Goal: Task Accomplishment & Management: Manage account settings

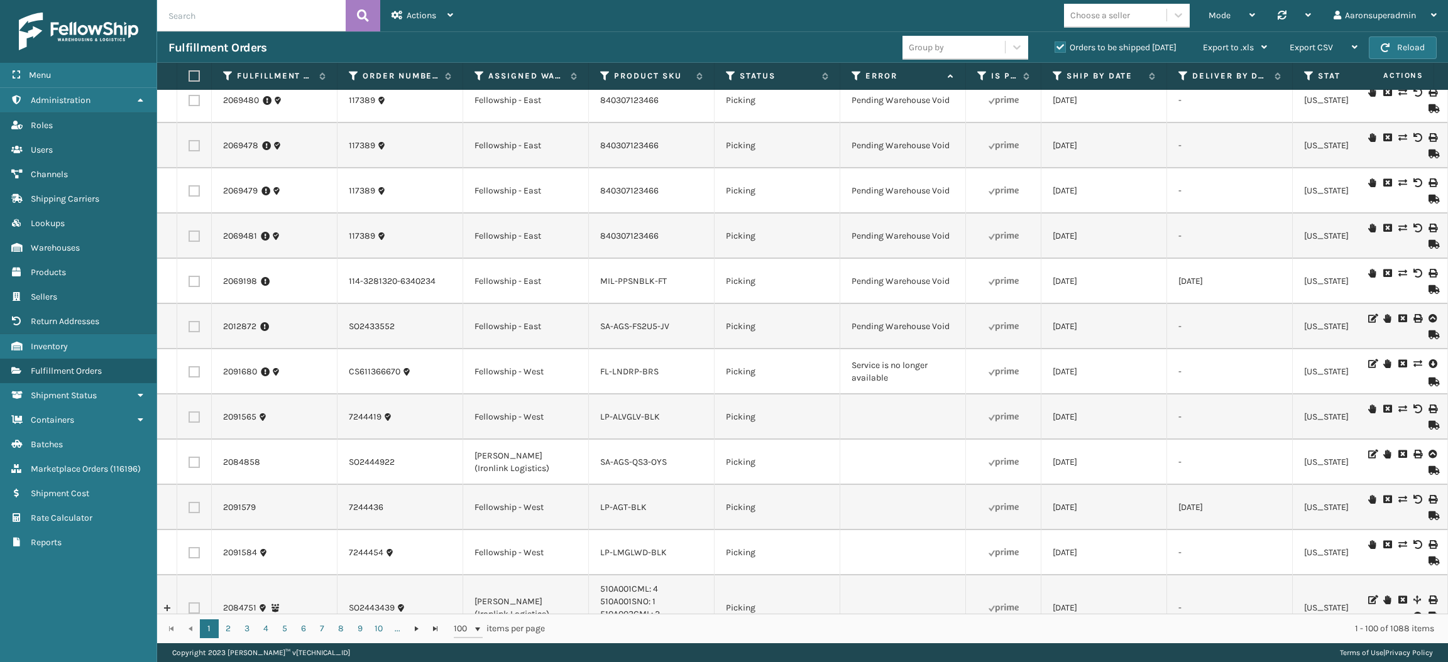
scroll to position [2926, 0]
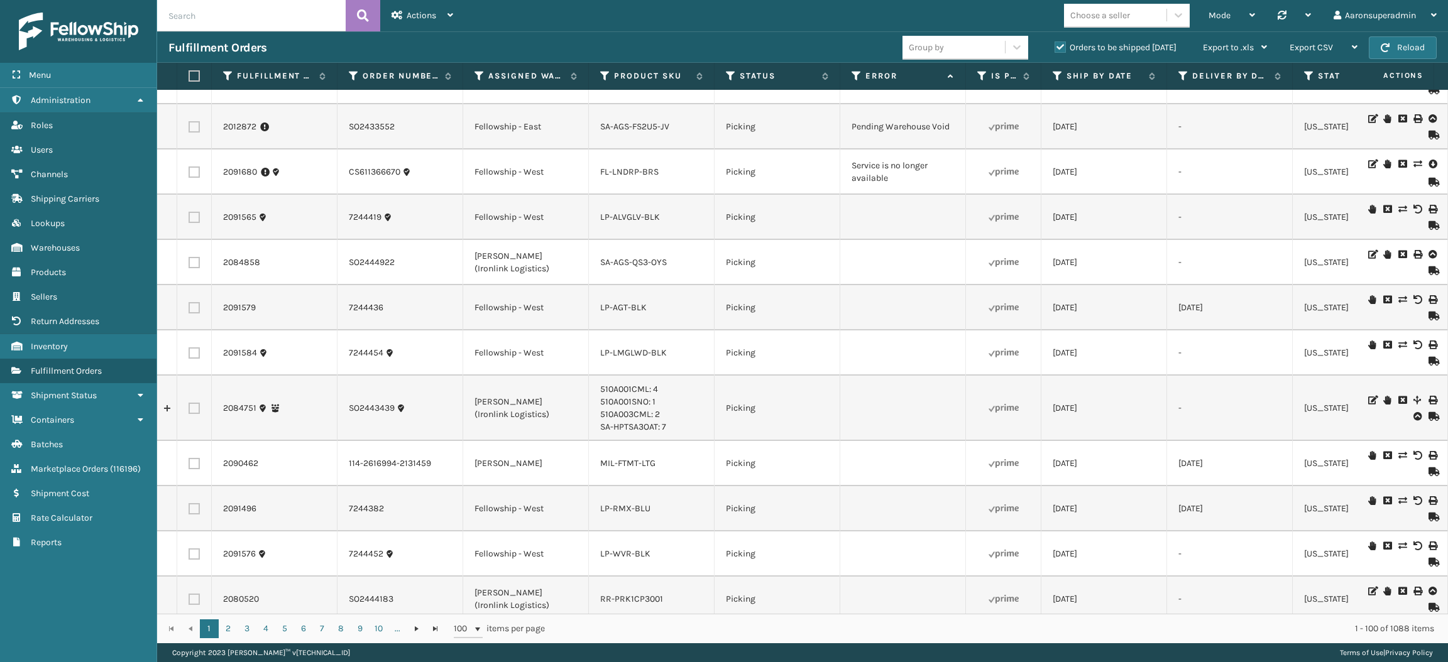
click at [1428, 170] on icon at bounding box center [1432, 164] width 8 height 13
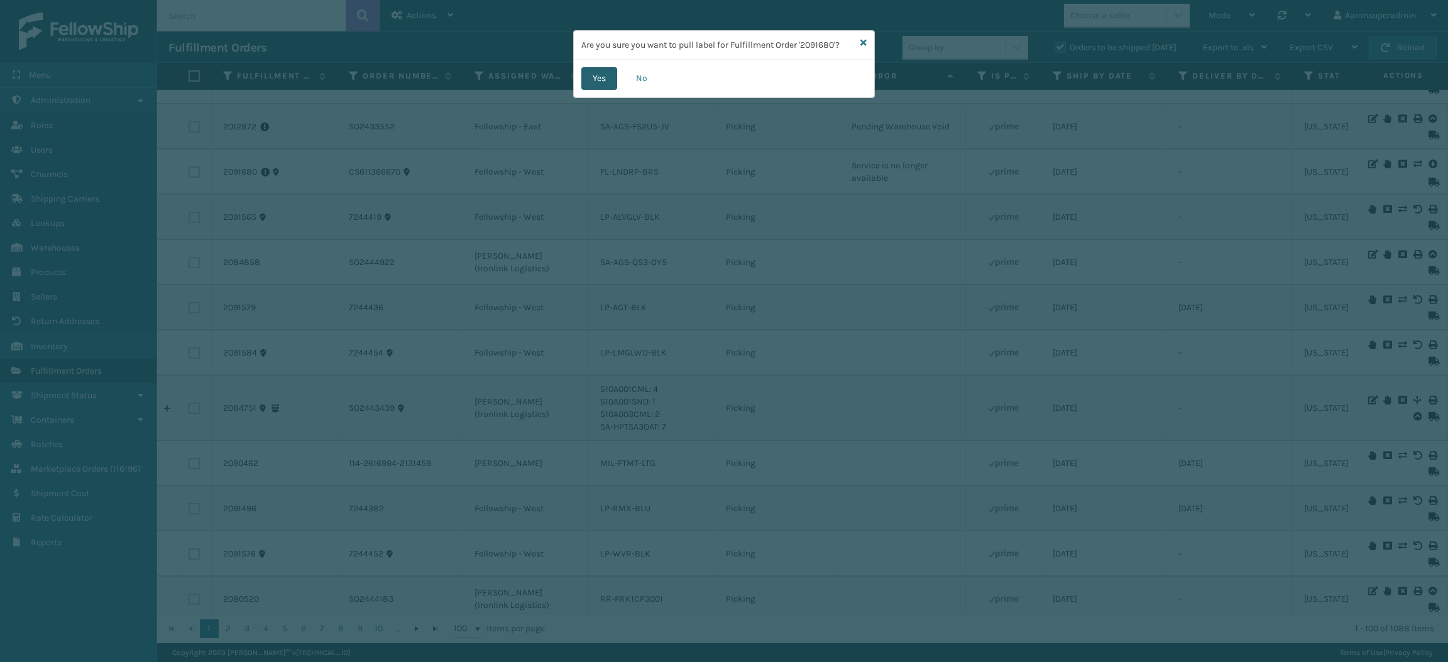
click at [603, 83] on button "Yes" at bounding box center [599, 78] width 36 height 23
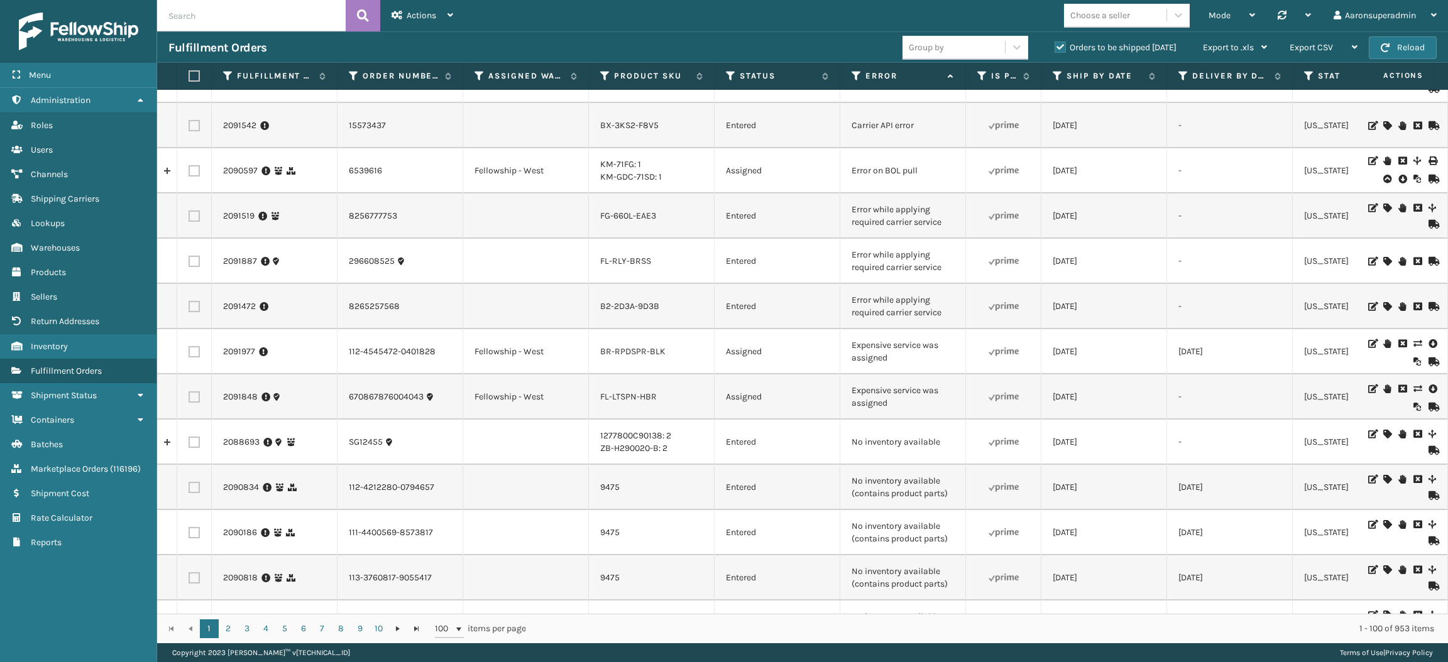
scroll to position [33, 0]
click at [200, 398] on td at bounding box center [194, 396] width 35 height 45
click at [195, 352] on label at bounding box center [194, 351] width 11 height 11
click at [189, 352] on input "checkbox" at bounding box center [189, 350] width 1 height 8
checkbox input "true"
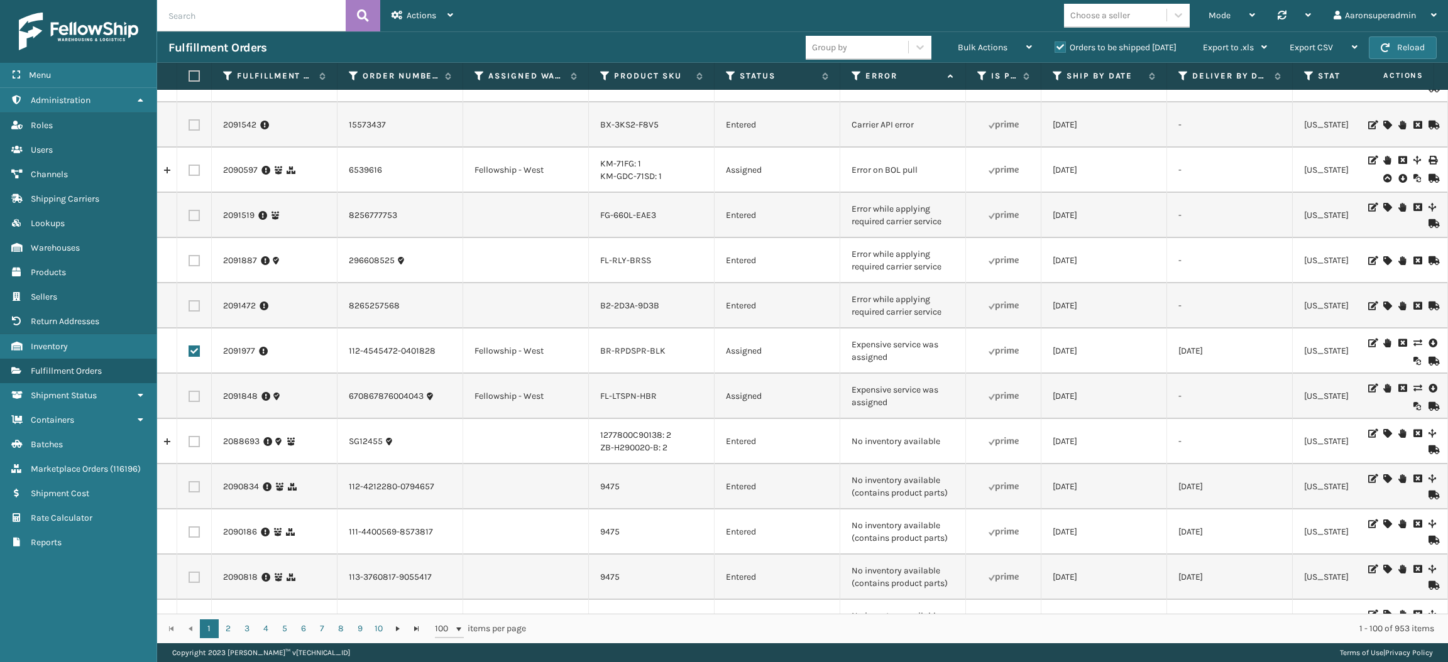
click at [194, 398] on label at bounding box center [194, 396] width 11 height 11
click at [189, 398] on input "checkbox" at bounding box center [189, 395] width 1 height 8
checkbox input "true"
click at [986, 56] on div "Bulk Actions" at bounding box center [995, 47] width 74 height 31
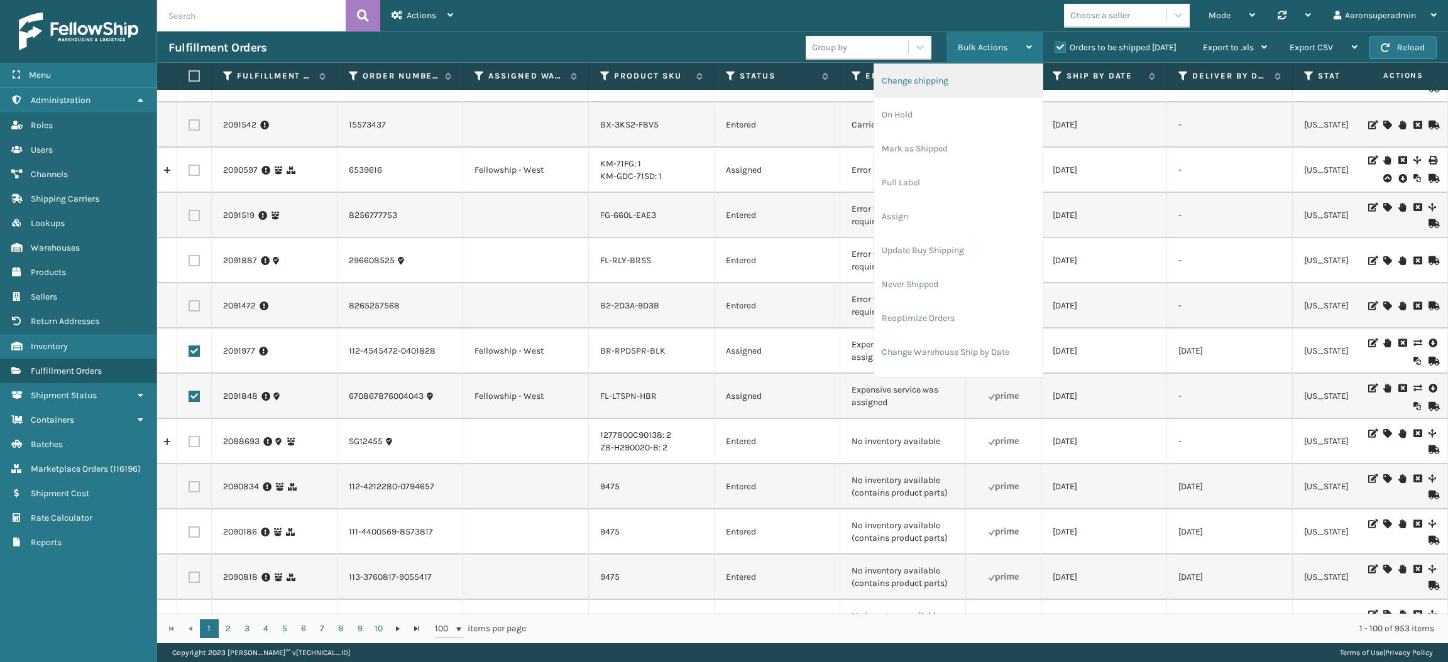
click at [906, 86] on li "Change shipping" at bounding box center [958, 81] width 168 height 34
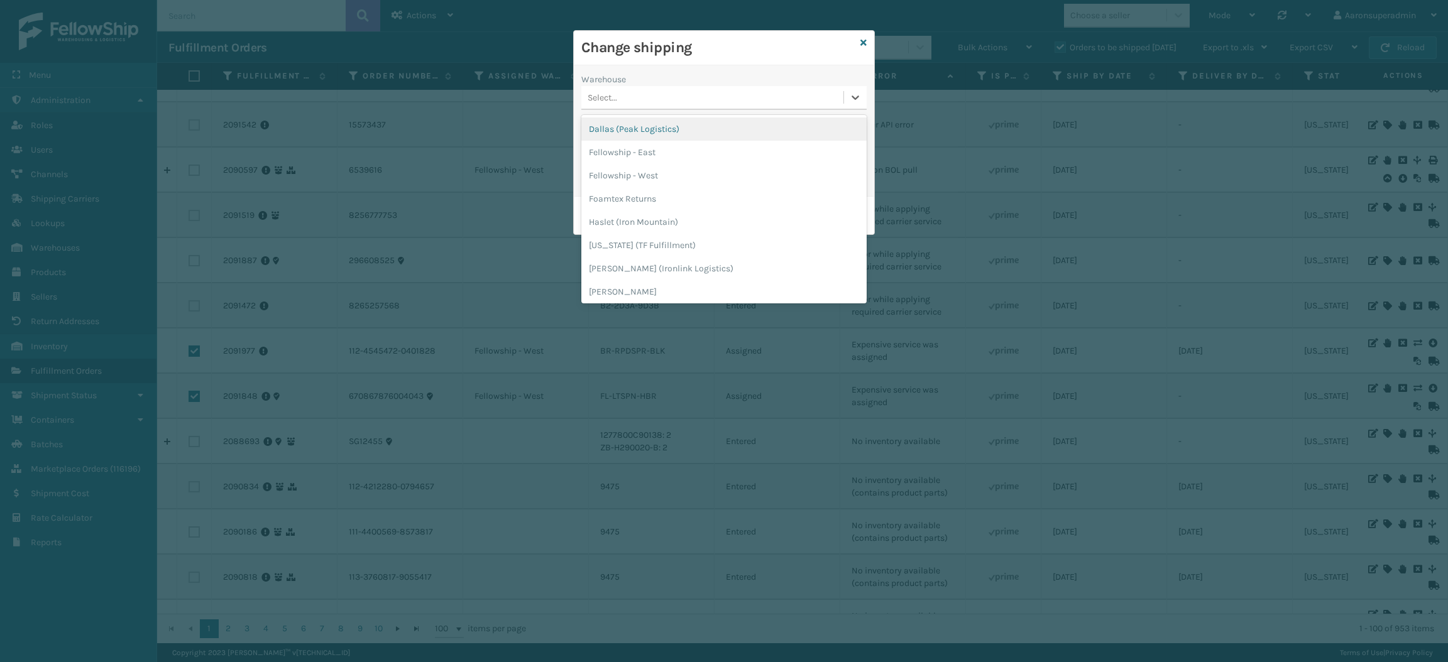
click at [627, 99] on div "Select..." at bounding box center [712, 97] width 262 height 21
click at [640, 180] on div "Fellowship - West" at bounding box center [723, 175] width 285 height 23
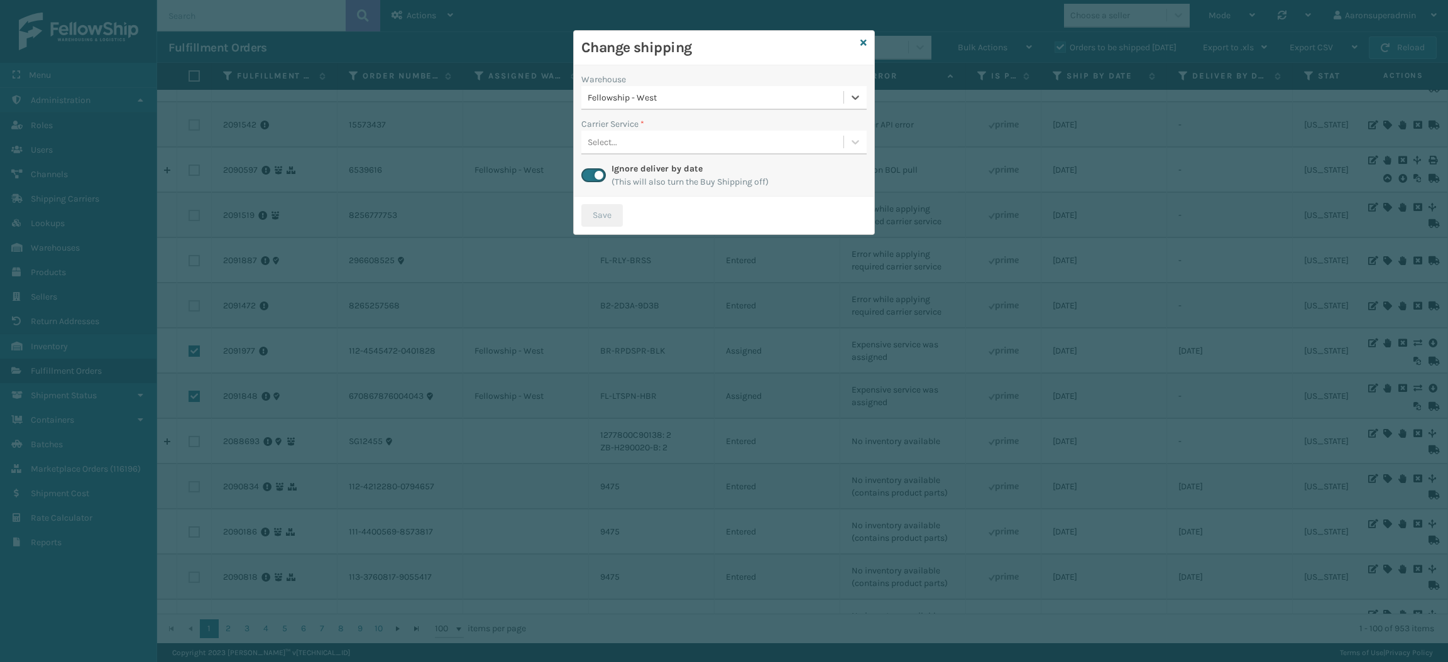
click at [633, 145] on div "Select..." at bounding box center [712, 142] width 262 height 21
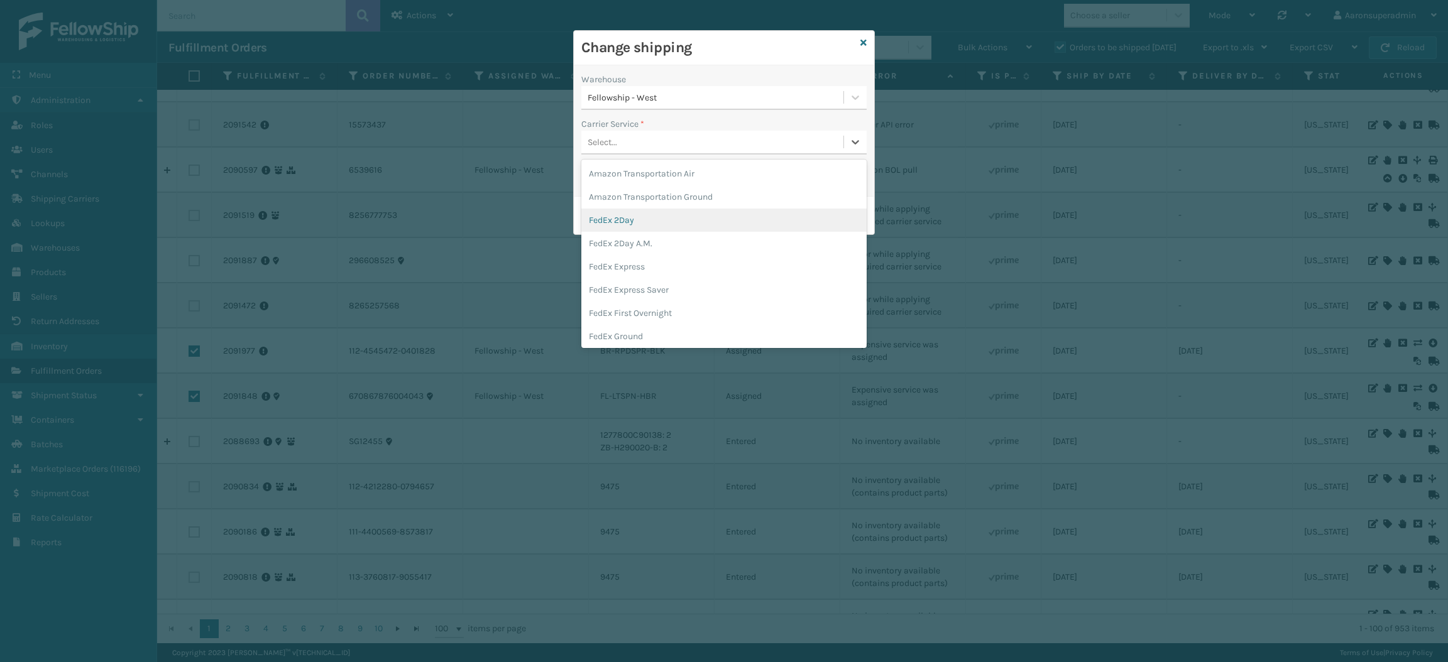
scroll to position [105, 0]
click at [635, 251] on div "FedEx Home Delivery" at bounding box center [723, 254] width 285 height 23
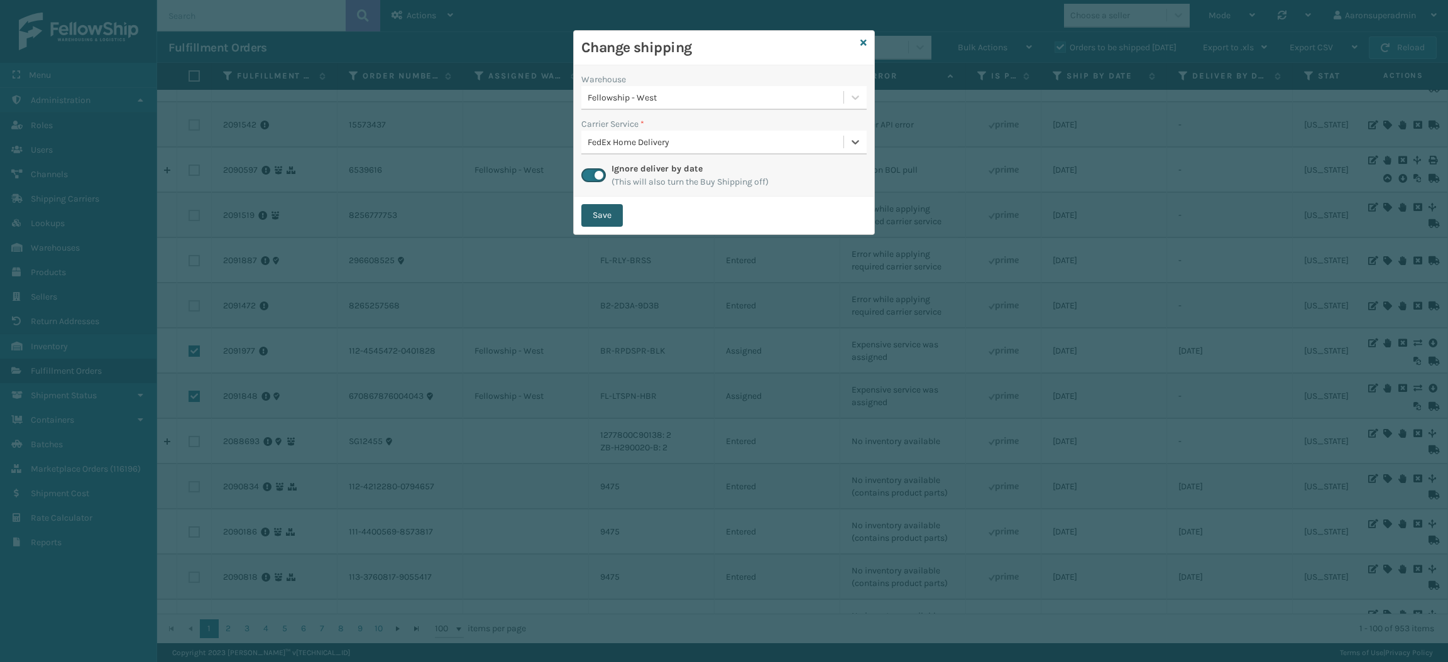
click at [600, 212] on button "Save" at bounding box center [601, 215] width 41 height 23
checkbox input "false"
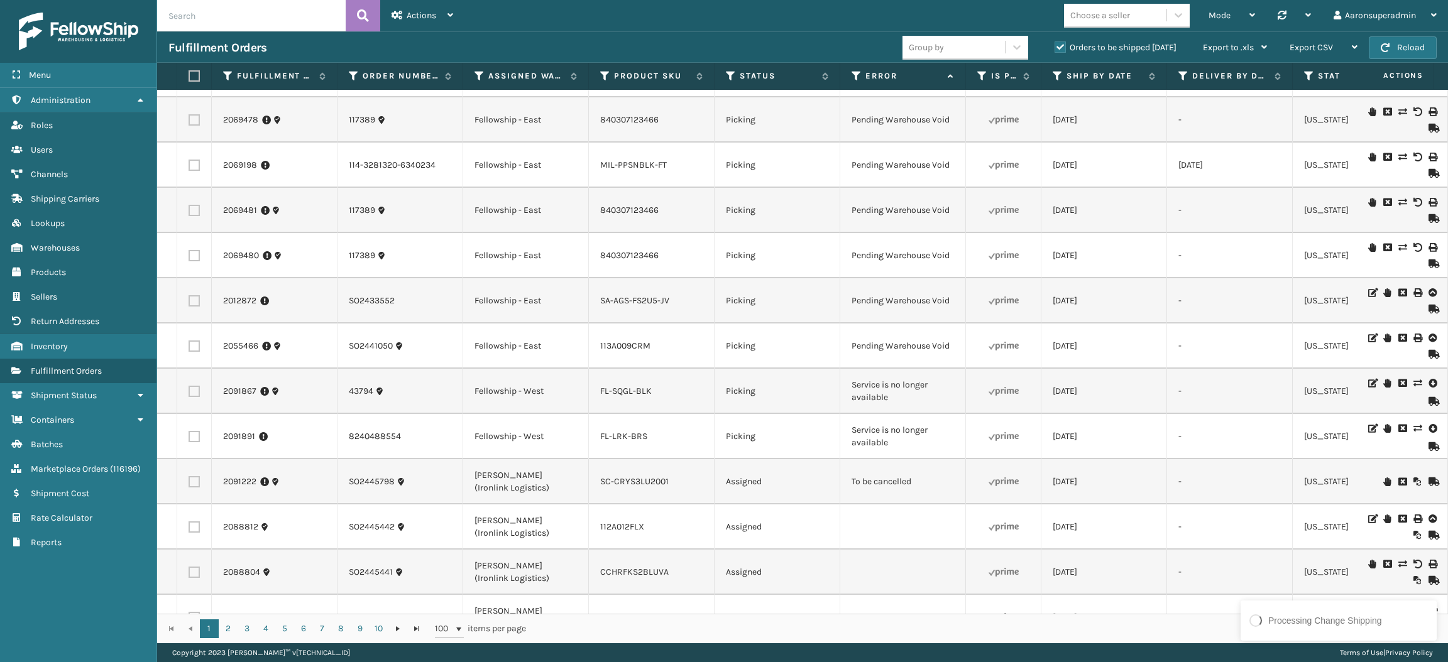
scroll to position [2753, 0]
click at [193, 442] on label at bounding box center [194, 435] width 11 height 11
click at [189, 439] on input "checkbox" at bounding box center [189, 434] width 1 height 8
checkbox input "true"
click at [199, 397] on label at bounding box center [194, 390] width 11 height 11
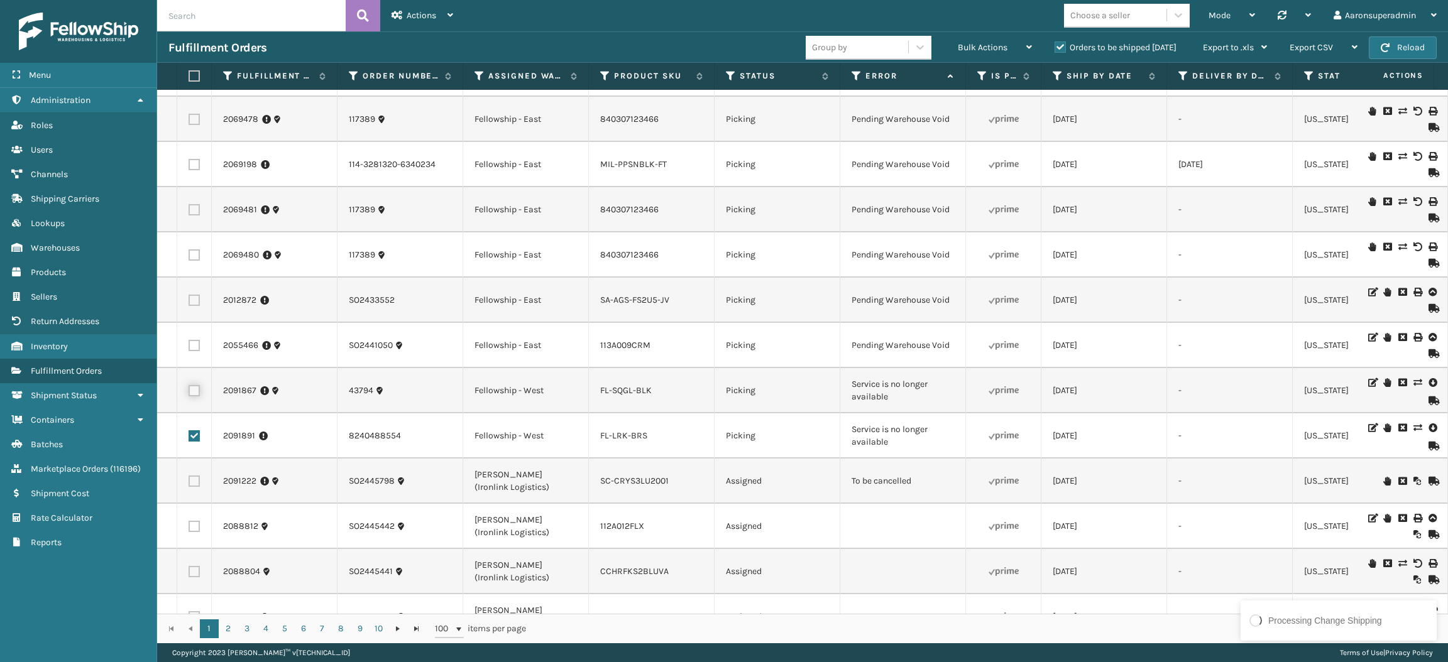
click at [189, 393] on input "checkbox" at bounding box center [189, 389] width 1 height 8
checkbox input "true"
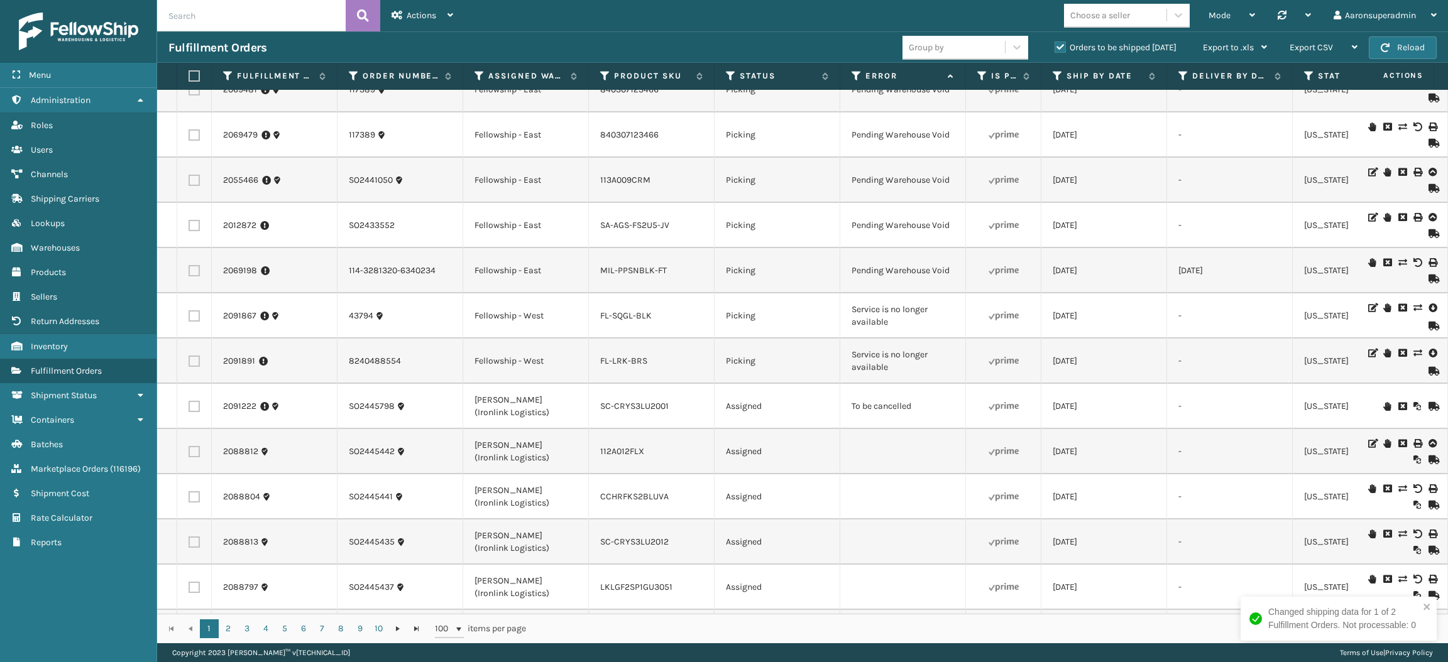
scroll to position [2848, 0]
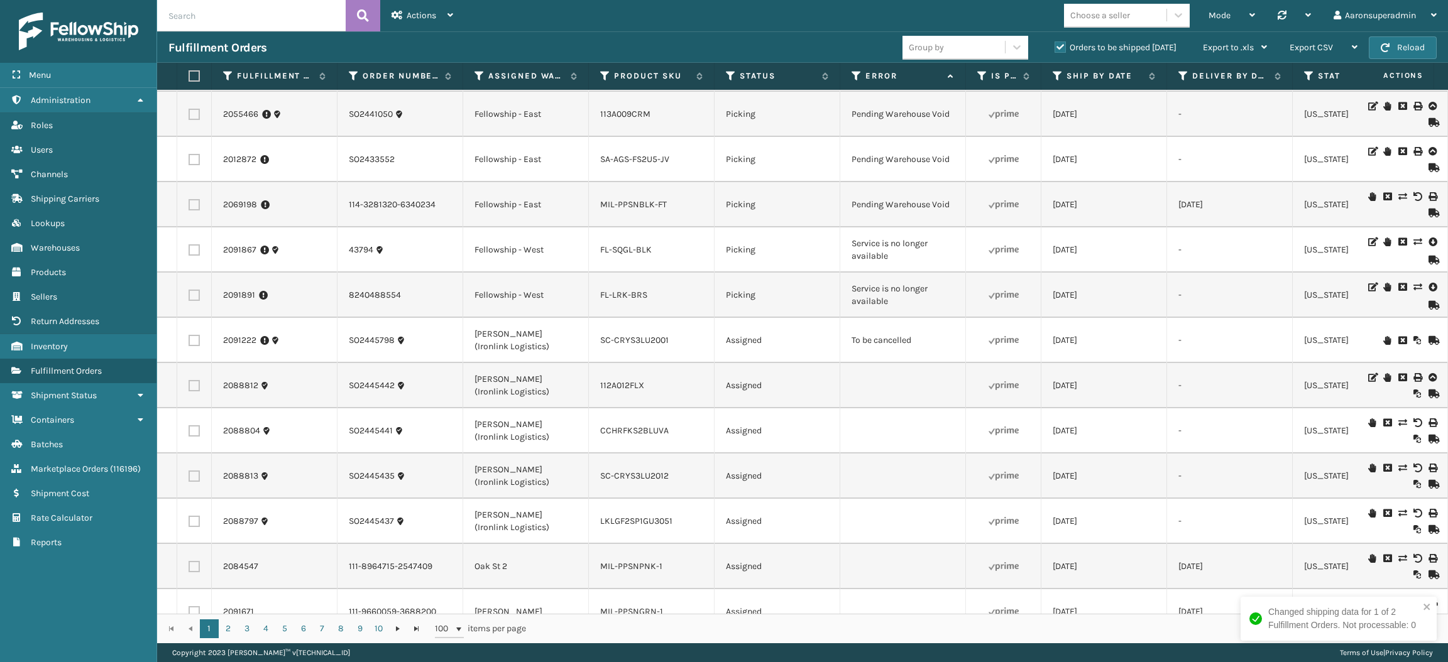
click at [194, 346] on label at bounding box center [194, 340] width 11 height 11
click at [189, 343] on input "checkbox" at bounding box center [189, 339] width 1 height 8
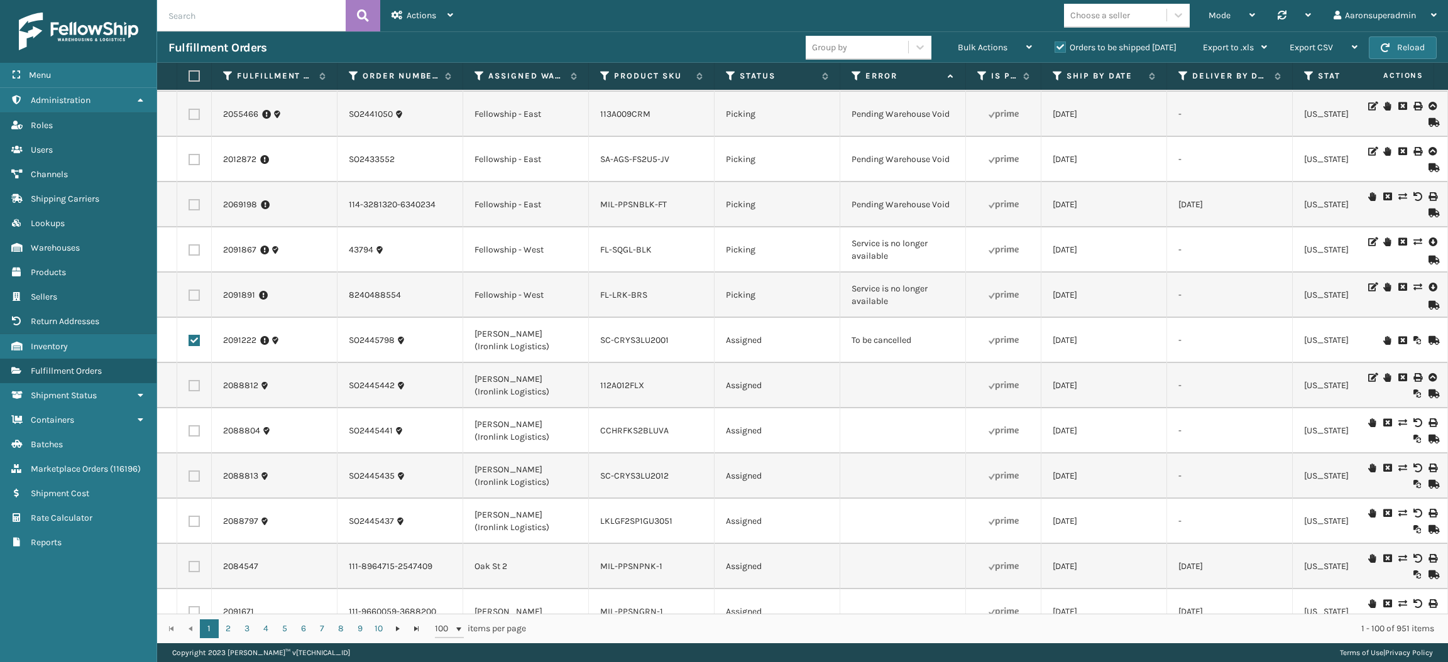
click at [194, 346] on label at bounding box center [194, 340] width 11 height 11
click at [189, 343] on input "checkbox" at bounding box center [189, 339] width 1 height 8
checkbox input "false"
click at [193, 301] on label at bounding box center [194, 295] width 11 height 11
click at [189, 298] on input "checkbox" at bounding box center [189, 294] width 1 height 8
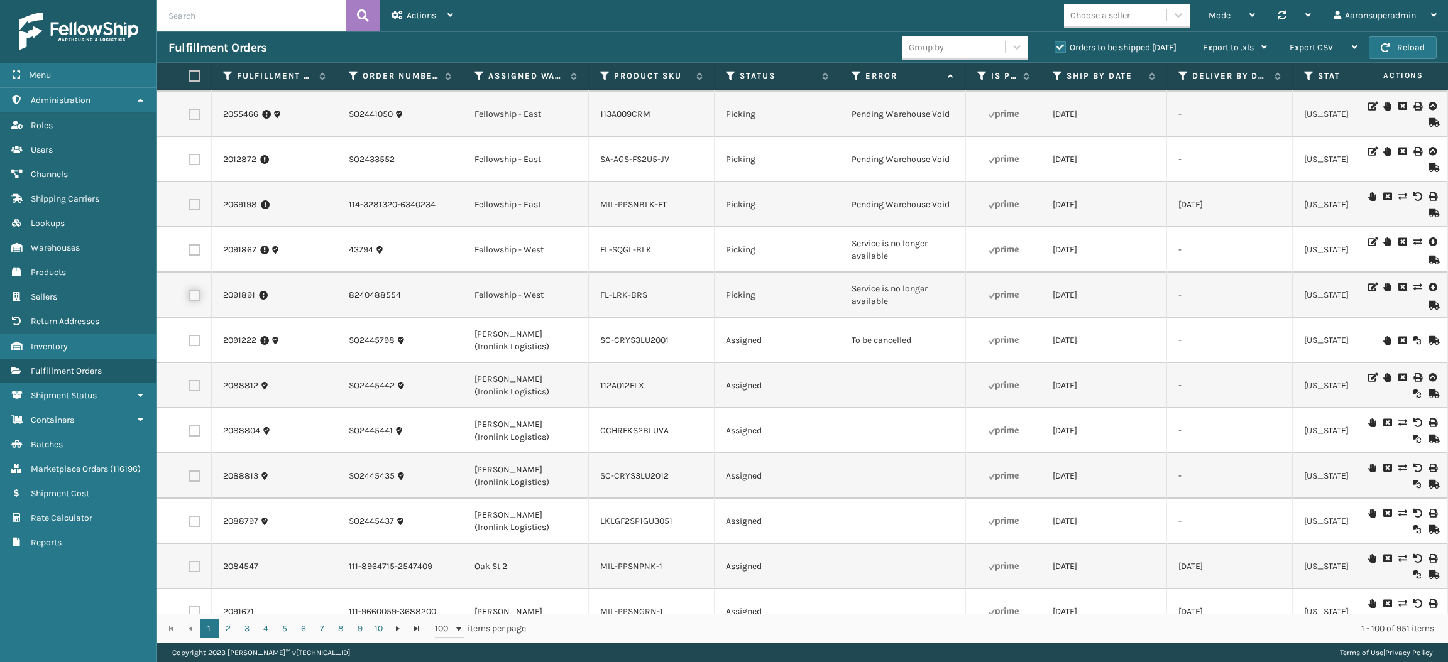
checkbox input "true"
click at [194, 256] on label at bounding box center [194, 249] width 11 height 11
click at [189, 253] on input "checkbox" at bounding box center [189, 248] width 1 height 8
checkbox input "true"
click at [980, 42] on span "Bulk Actions" at bounding box center [983, 47] width 50 height 11
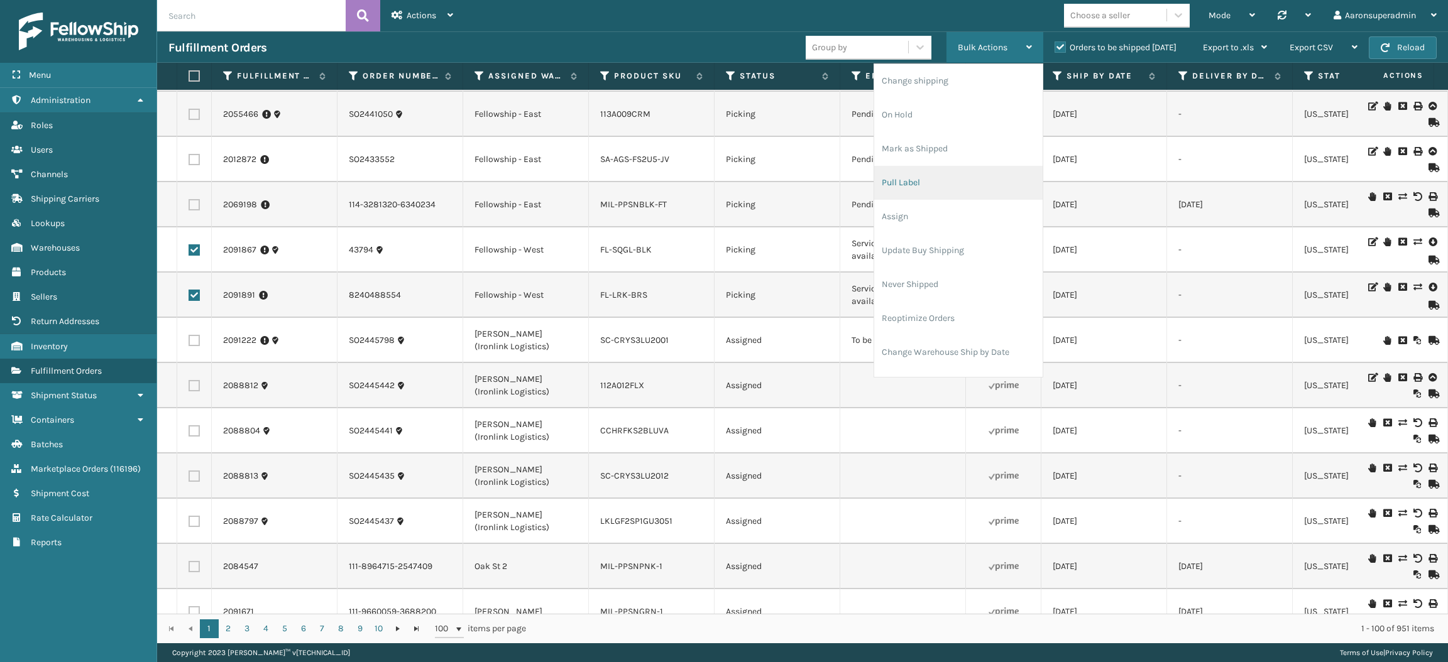
click at [911, 180] on li "Pull Label" at bounding box center [958, 183] width 168 height 34
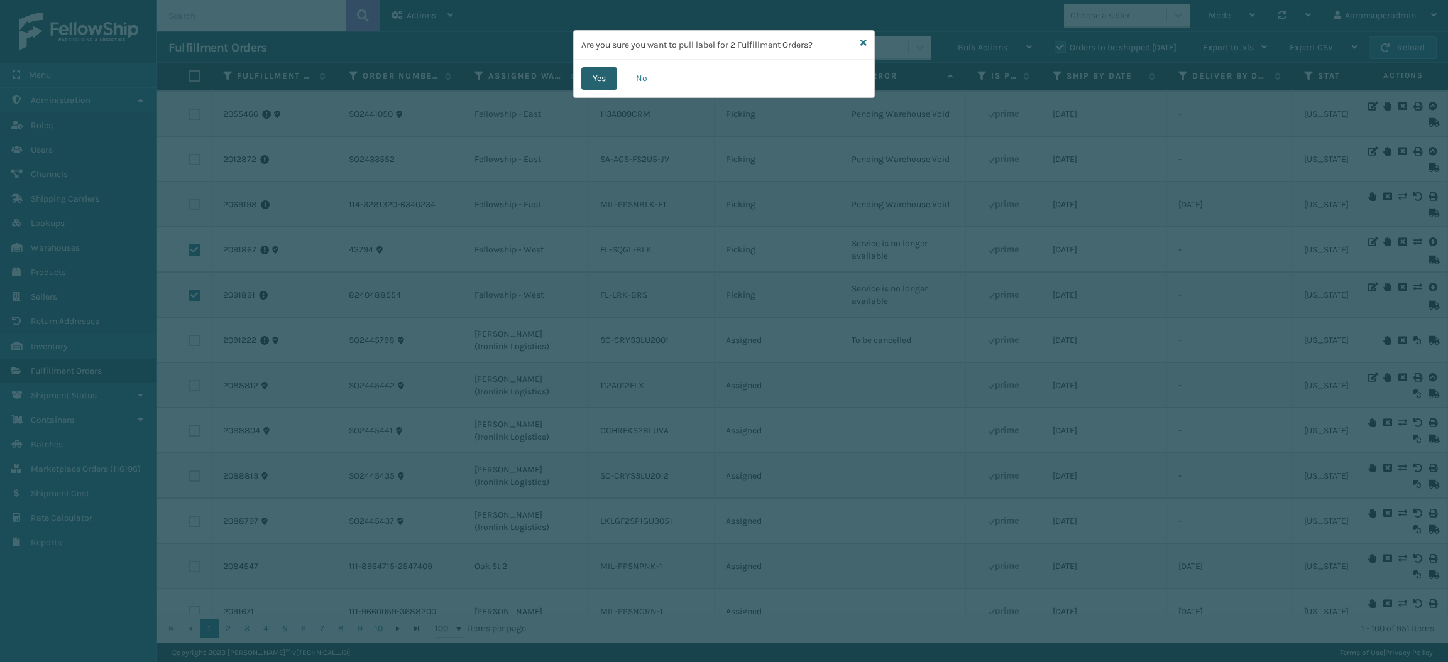
click at [595, 80] on button "Yes" at bounding box center [599, 78] width 36 height 23
